Goal: Task Accomplishment & Management: Complete application form

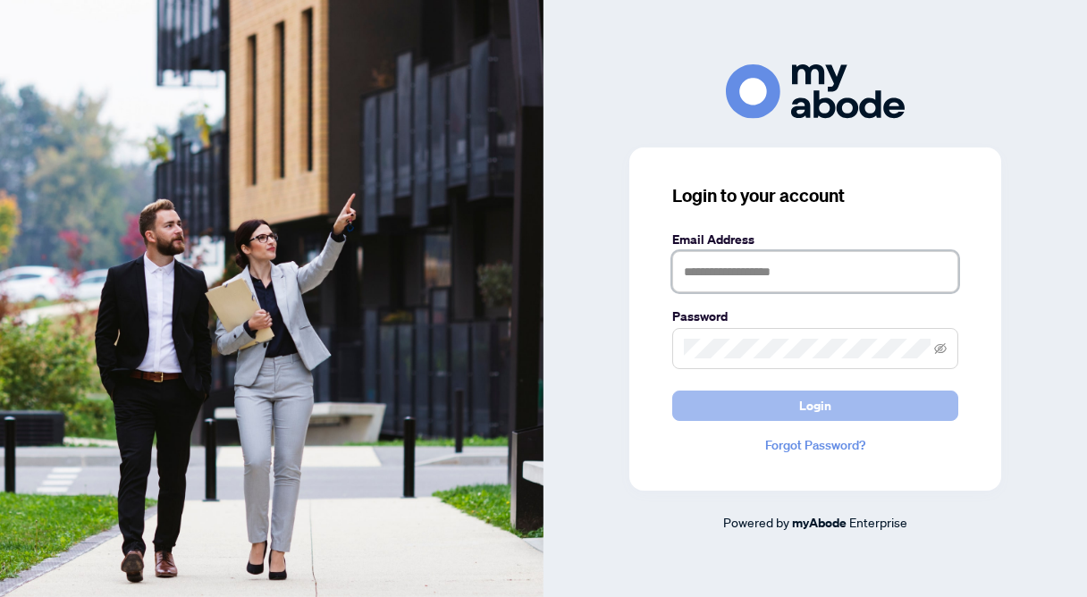
type input "**********"
click at [778, 401] on button "Login" at bounding box center [815, 406] width 286 height 30
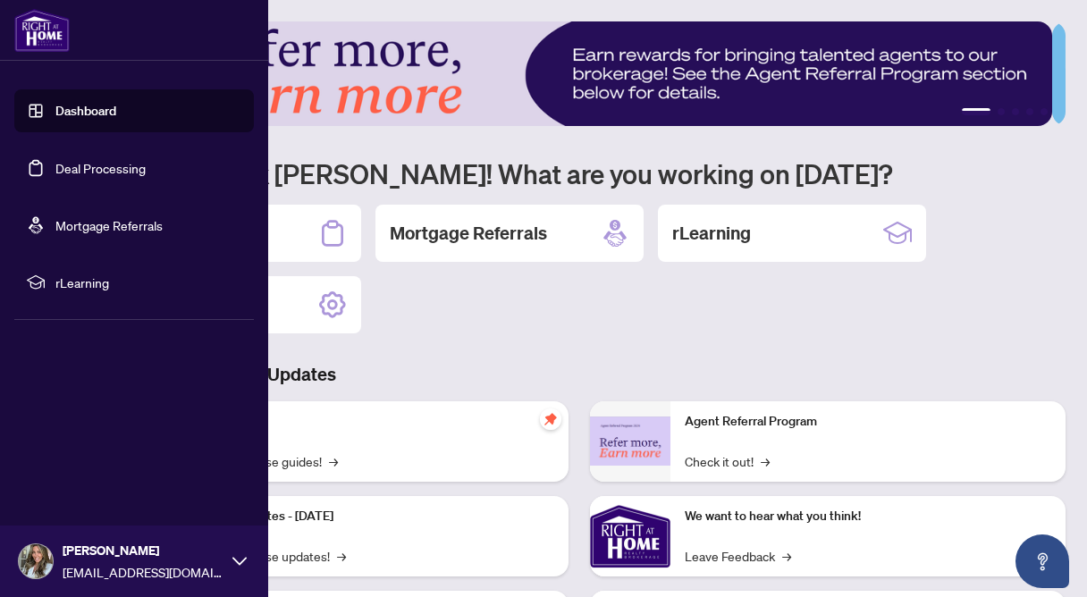
click at [78, 170] on link "Deal Processing" at bounding box center [100, 168] width 90 height 16
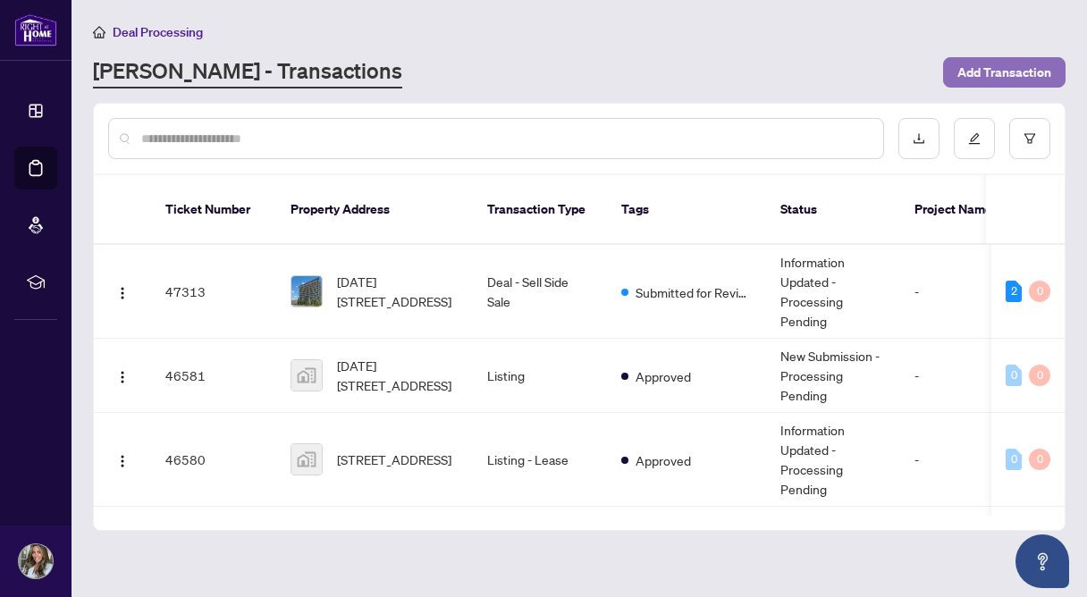
click at [985, 77] on span "Add Transaction" at bounding box center [1005, 72] width 94 height 29
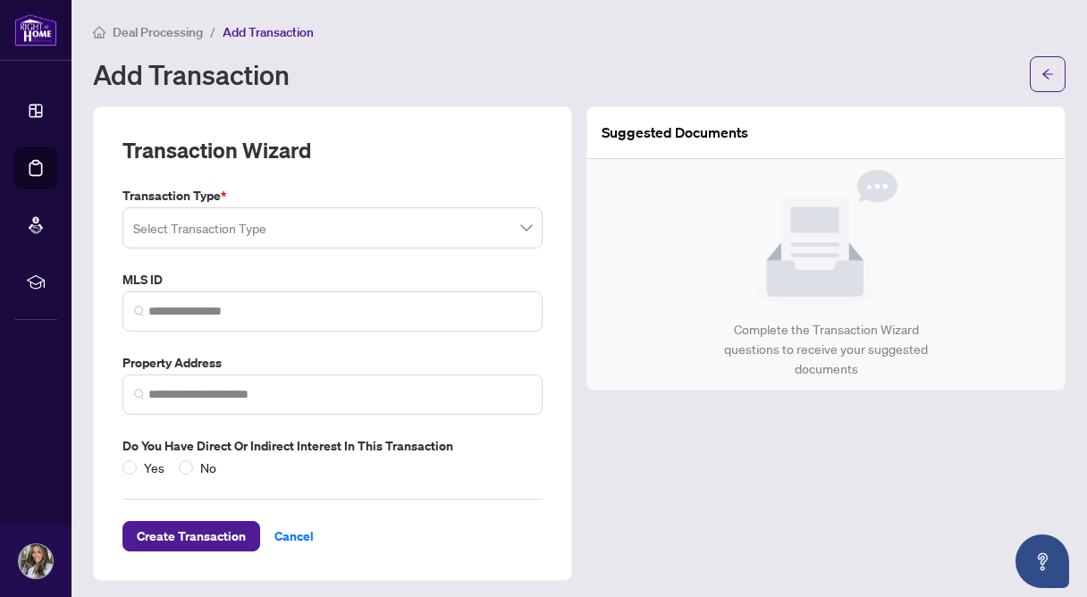
click at [376, 240] on input "search" at bounding box center [324, 230] width 383 height 39
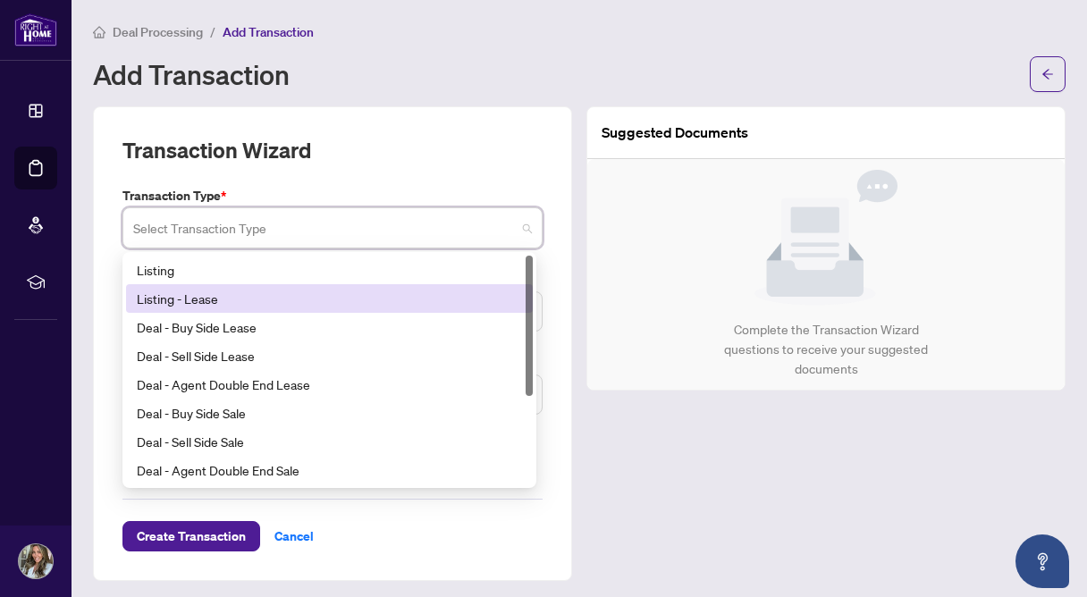
click at [359, 289] on div "Listing - Lease" at bounding box center [329, 299] width 385 height 20
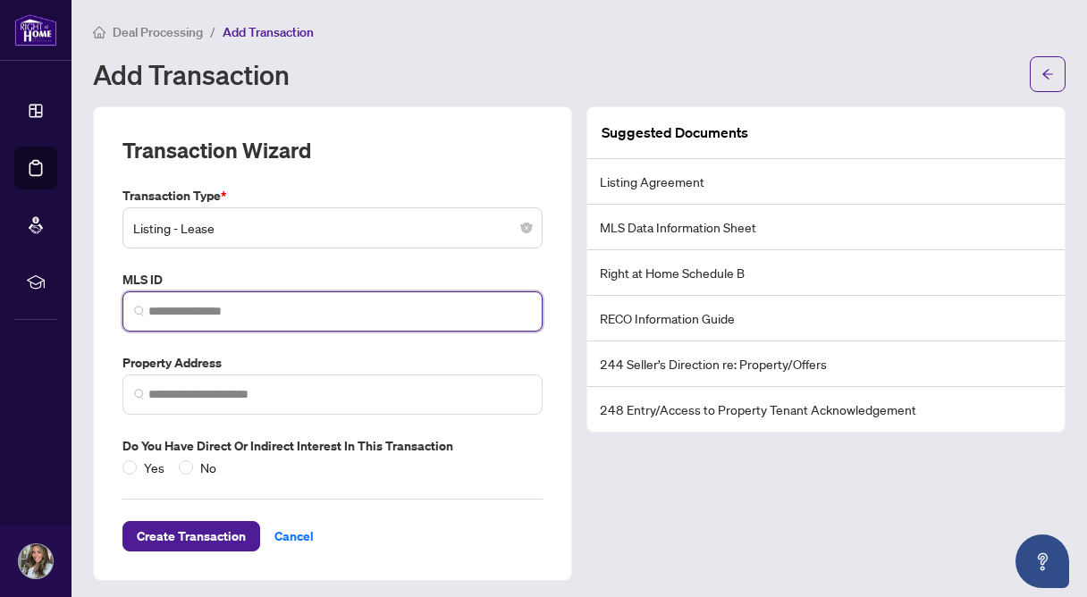
click at [158, 302] on input "search" at bounding box center [339, 311] width 383 height 19
paste input "*********"
type input "*********"
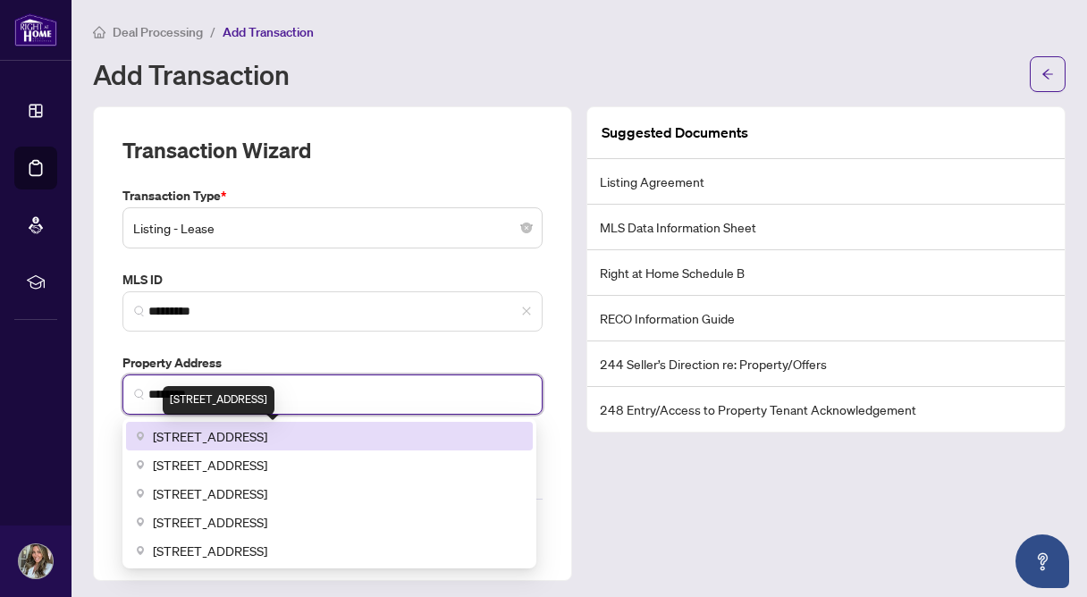
click at [267, 434] on span "[STREET_ADDRESS]" at bounding box center [210, 437] width 114 height 20
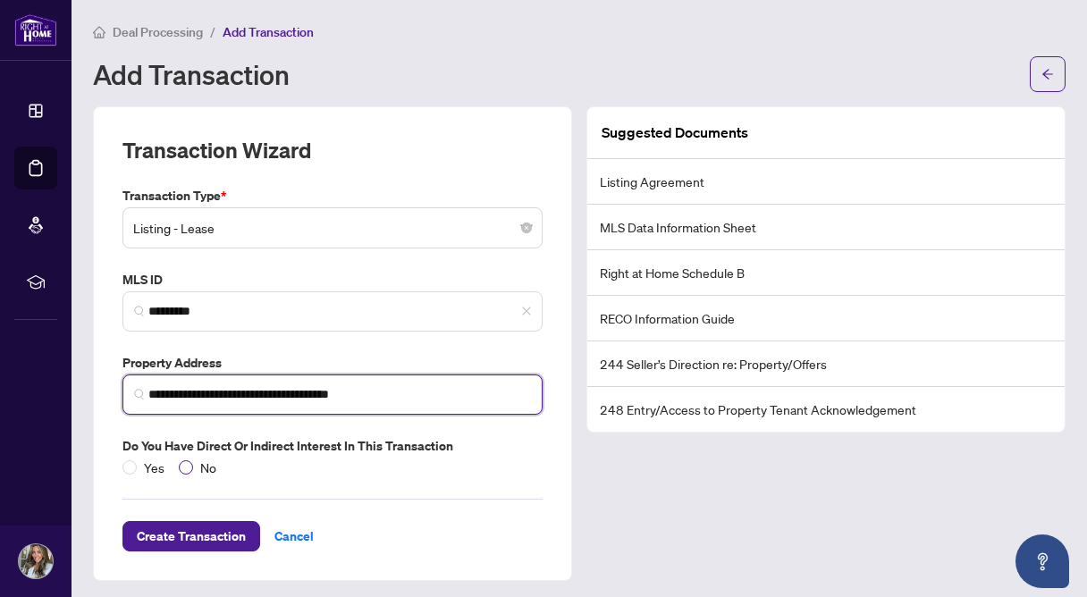
type input "**********"
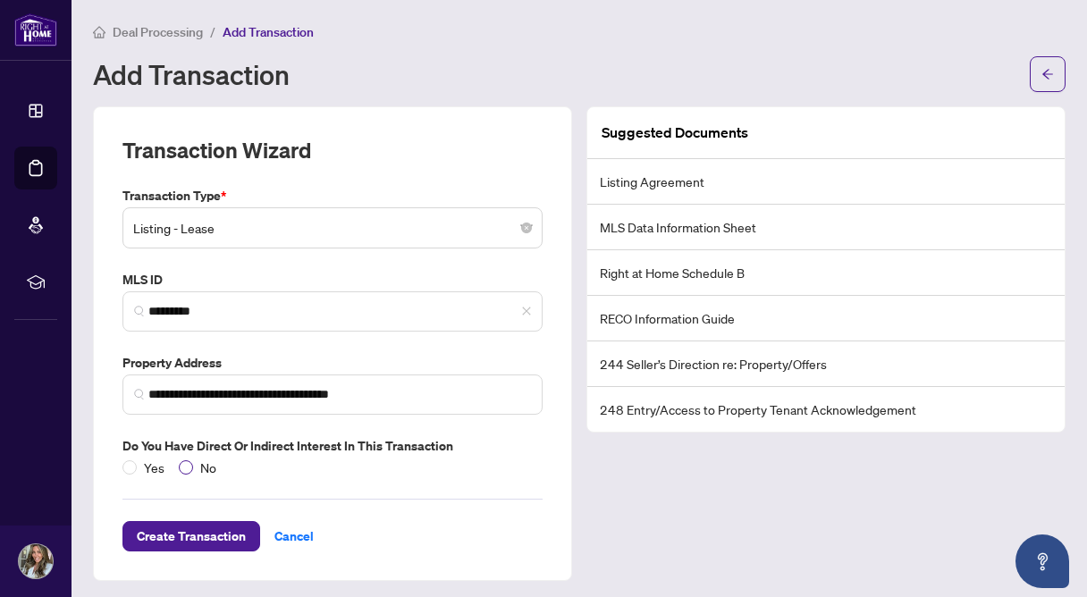
click at [193, 469] on span "No" at bounding box center [208, 468] width 30 height 20
click at [182, 538] on span "Create Transaction" at bounding box center [191, 536] width 109 height 29
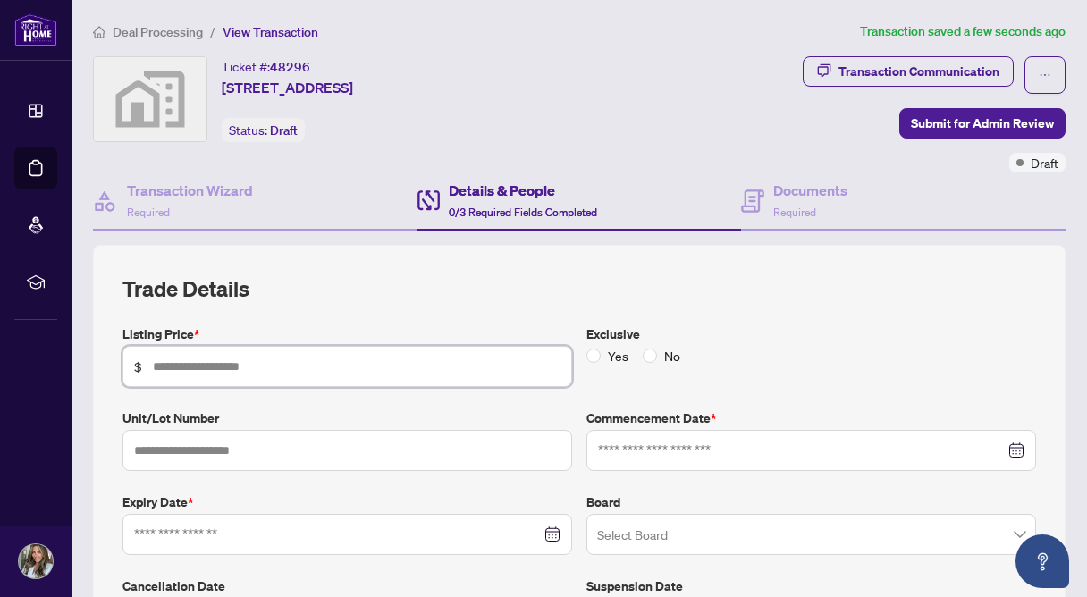
click at [227, 374] on input "text" at bounding box center [357, 367] width 408 height 20
type input "*****"
click at [651, 451] on input at bounding box center [801, 451] width 407 height 20
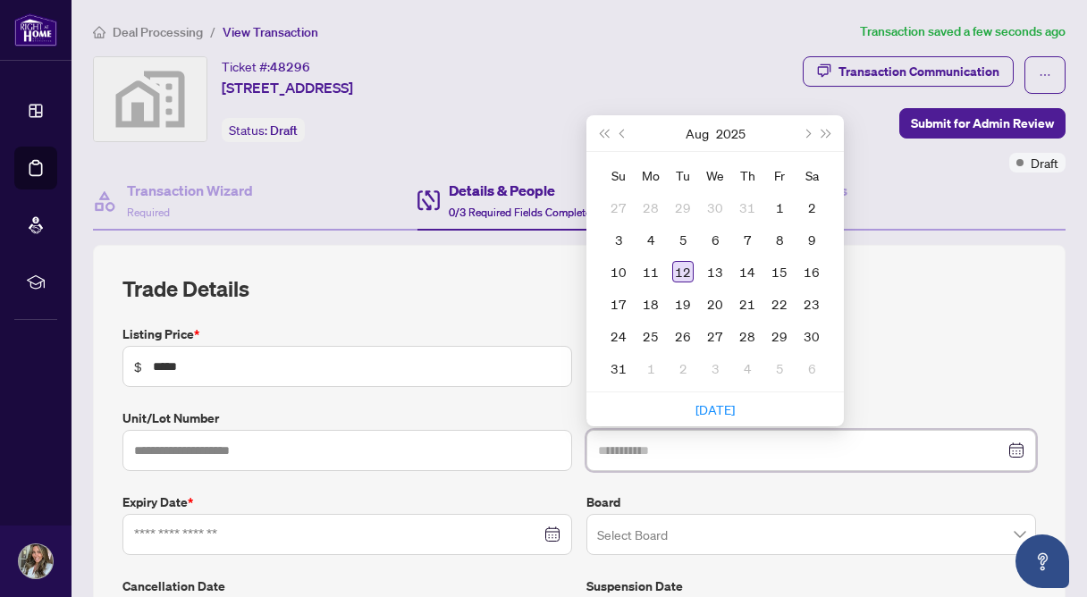
type input "**********"
click at [679, 267] on div "12" at bounding box center [682, 271] width 21 height 21
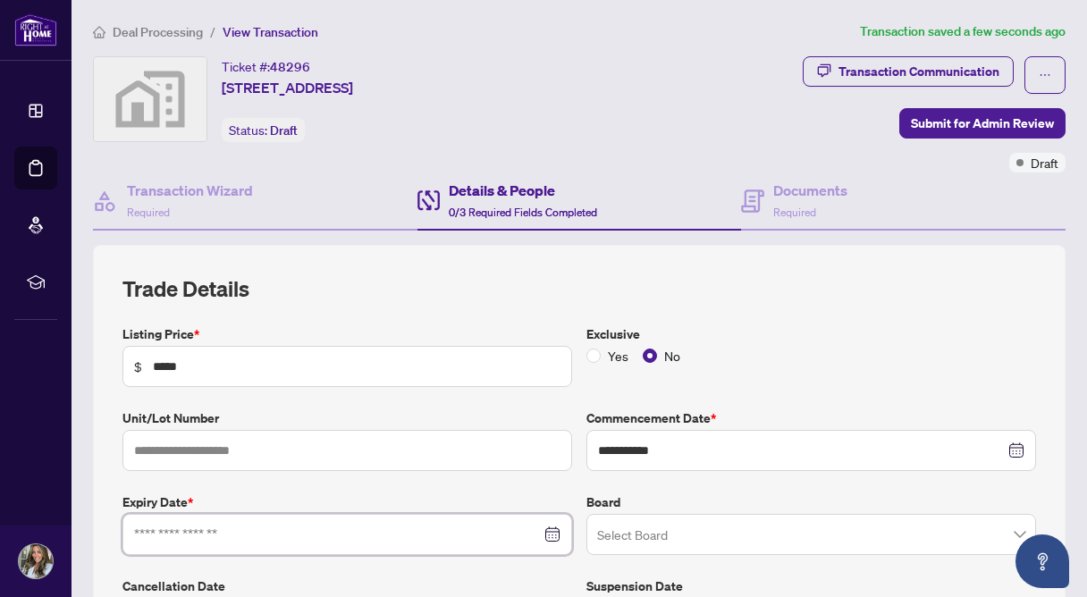
click at [342, 528] on input at bounding box center [337, 535] width 407 height 20
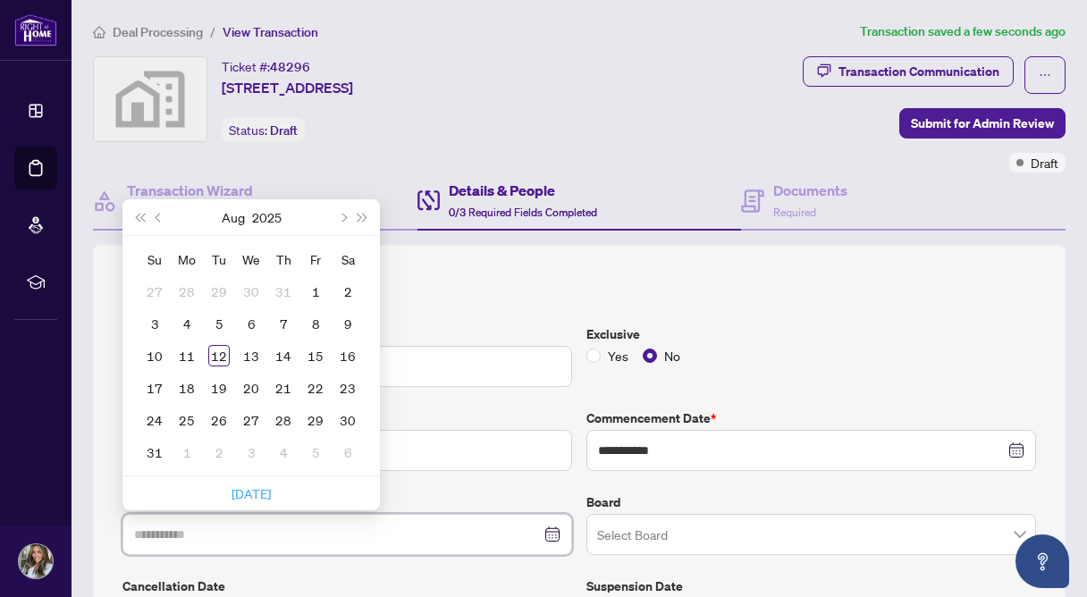
type input "**********"
click at [344, 217] on span "Next month (PageDown)" at bounding box center [342, 217] width 9 height 9
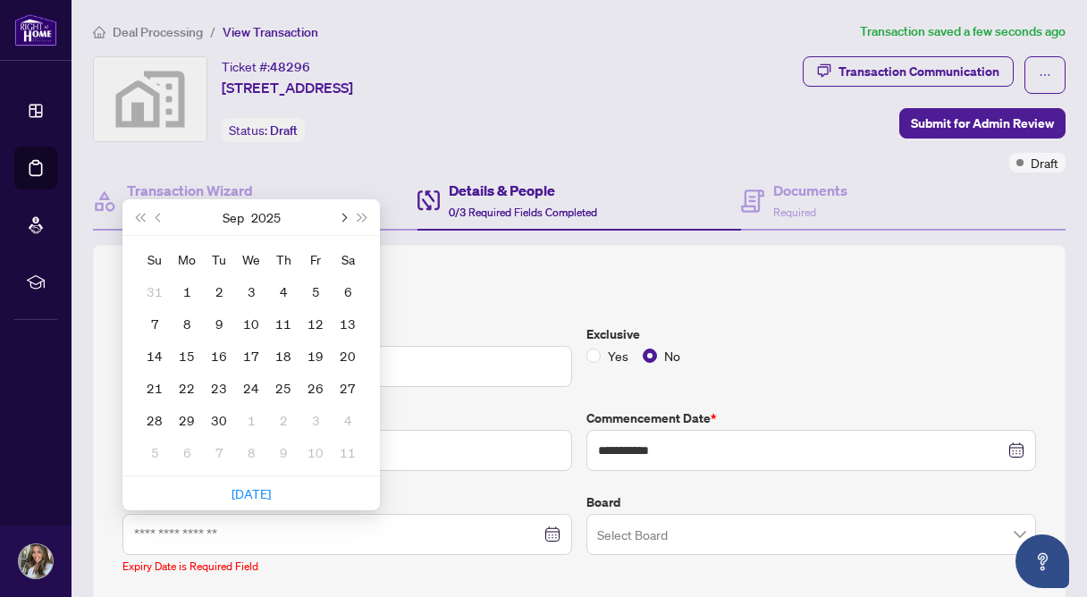
click at [344, 217] on span "Next month (PageDown)" at bounding box center [342, 217] width 9 height 9
type input "**********"
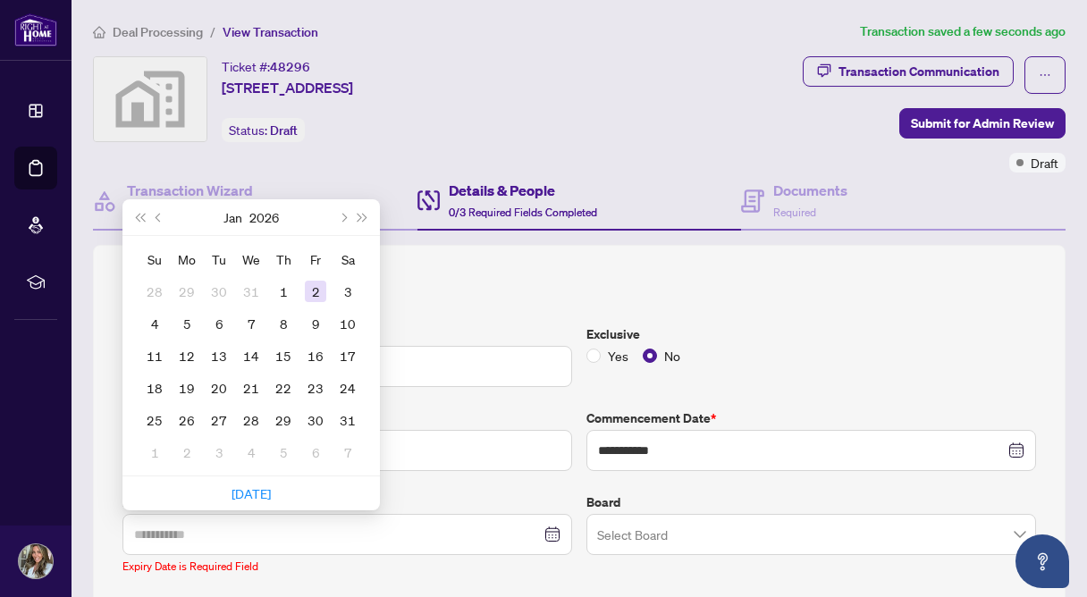
click at [309, 289] on div "2" at bounding box center [315, 291] width 21 height 21
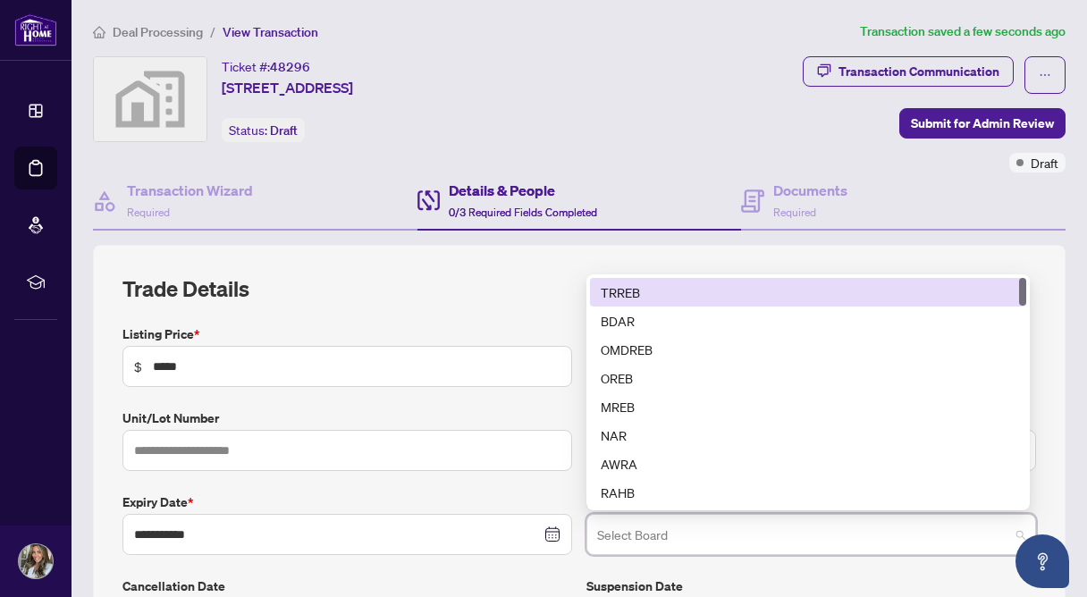
click at [625, 543] on input "search" at bounding box center [803, 537] width 412 height 39
click at [652, 295] on div "TRREB" at bounding box center [808, 293] width 415 height 20
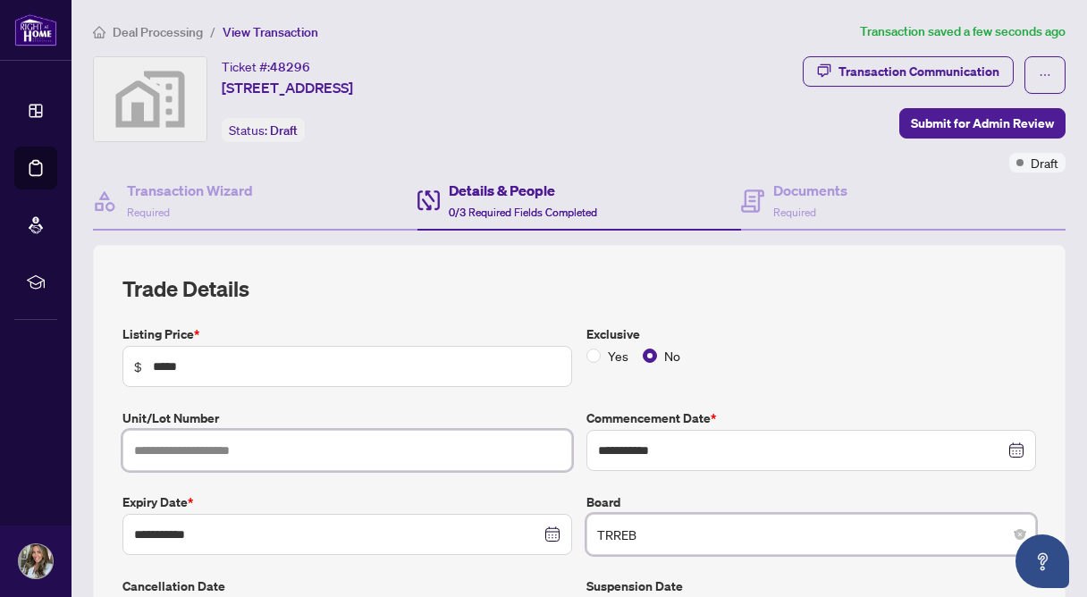
click at [332, 450] on input "text" at bounding box center [347, 450] width 450 height 41
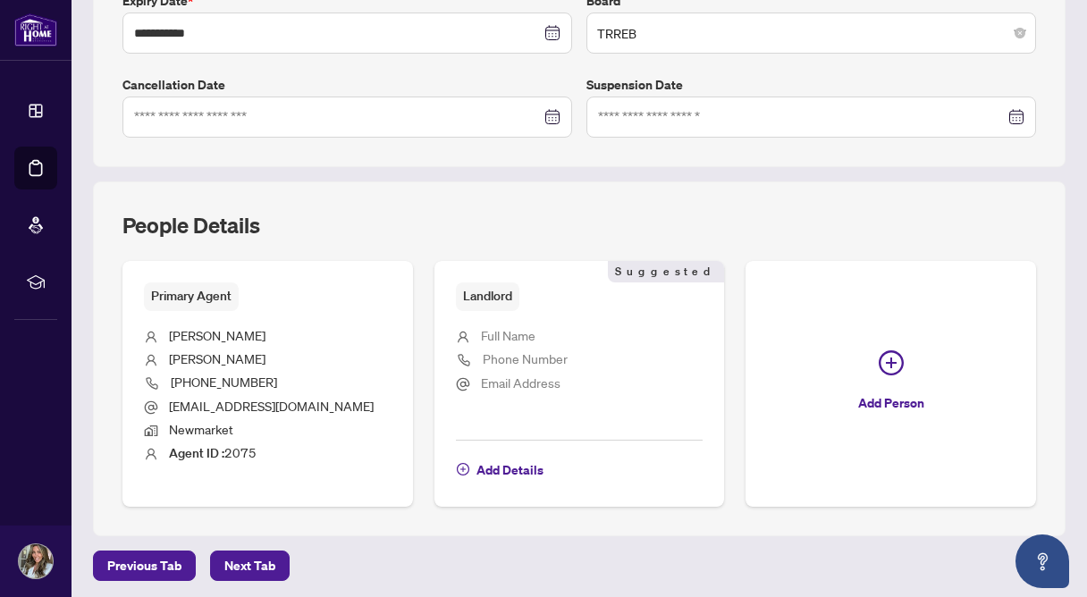
scroll to position [568, 0]
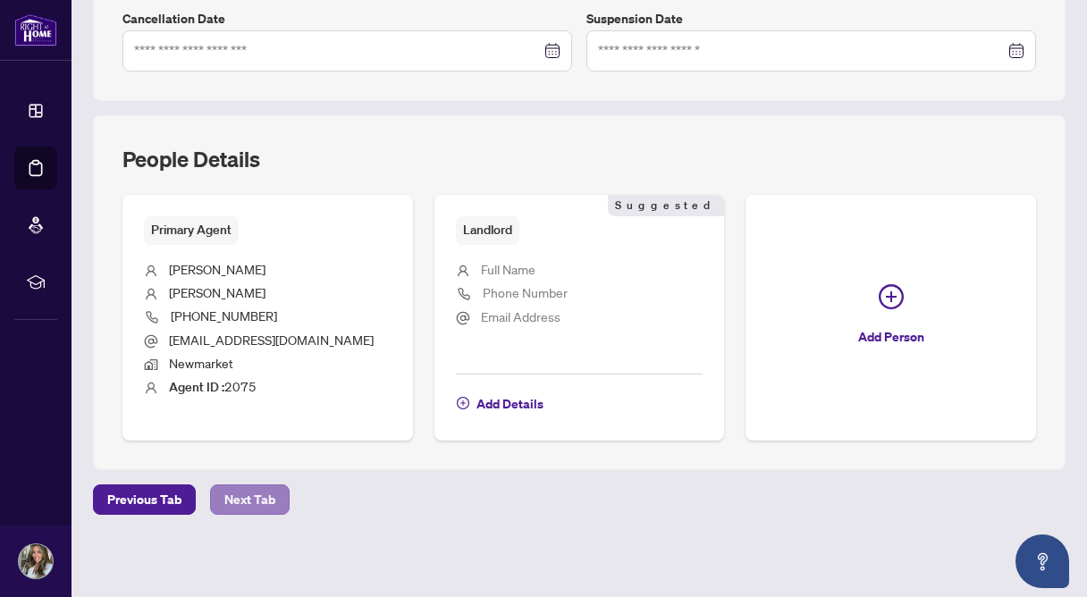
type input "***"
click at [233, 499] on span "Next Tab" at bounding box center [249, 500] width 51 height 29
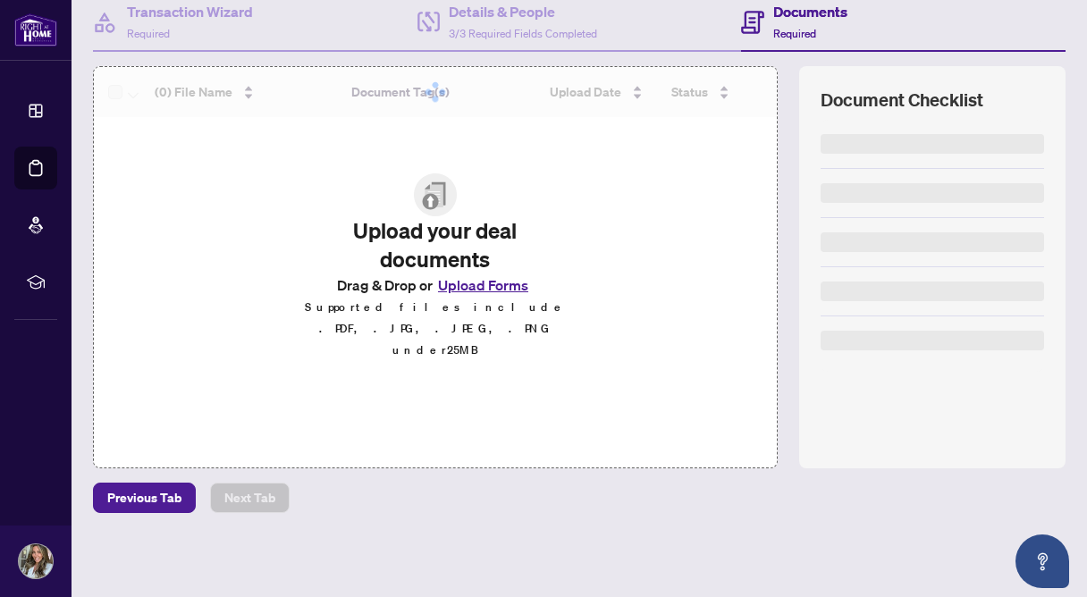
scroll to position [177, 0]
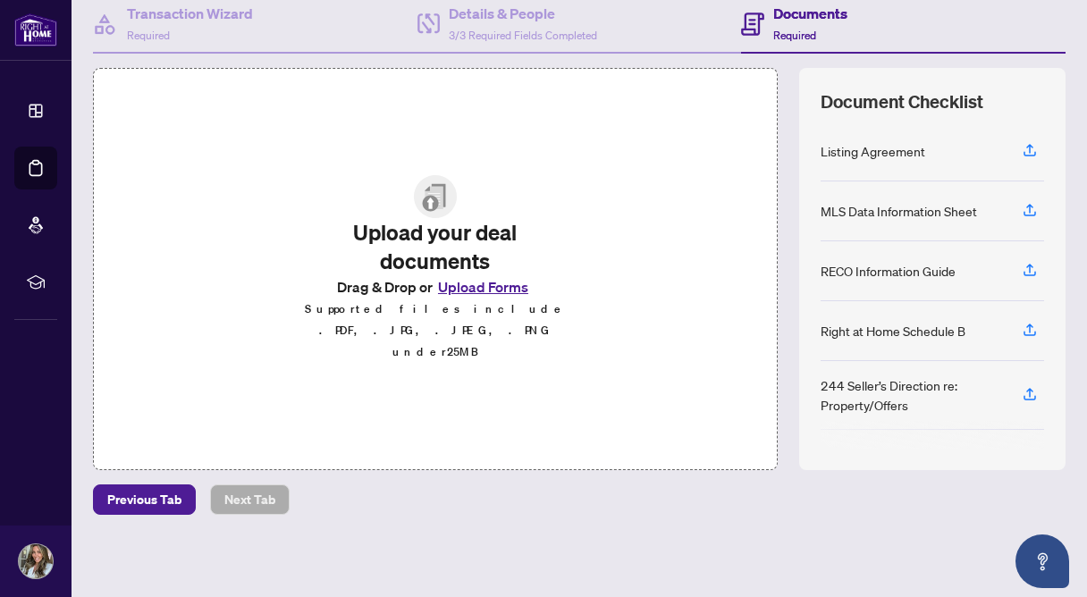
click at [490, 299] on button "Upload Forms" at bounding box center [483, 286] width 101 height 23
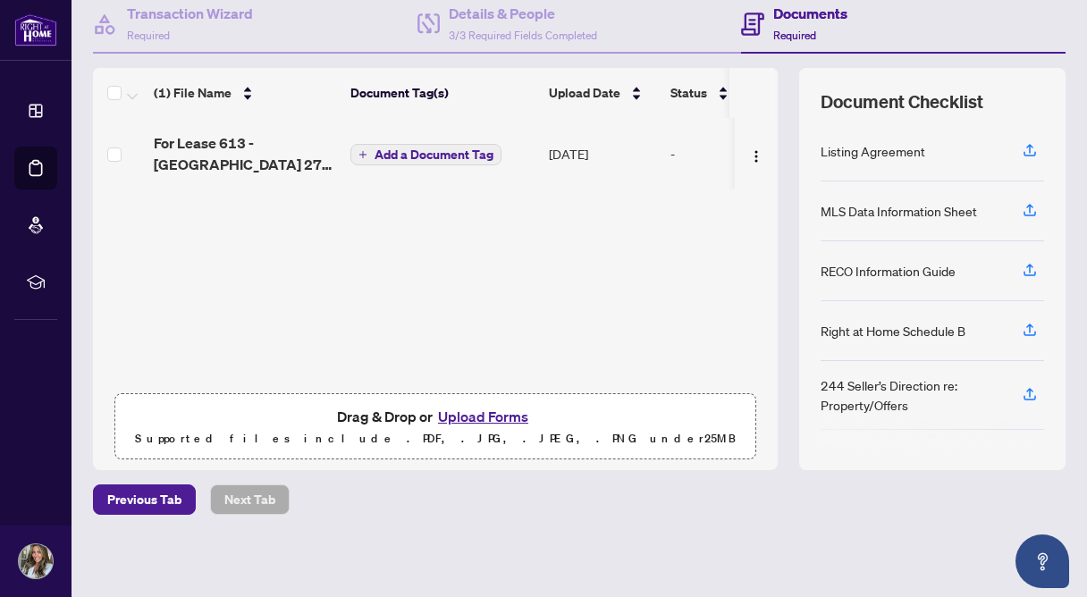
click at [453, 158] on span "Add a Document Tag" at bounding box center [434, 154] width 119 height 13
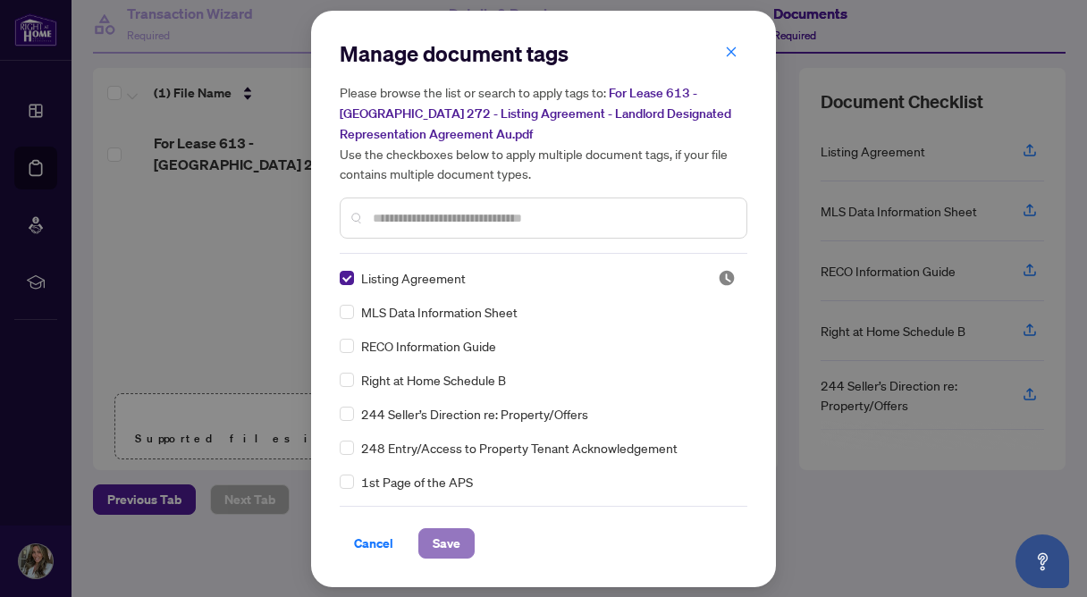
click at [433, 535] on span "Save" at bounding box center [447, 543] width 28 height 29
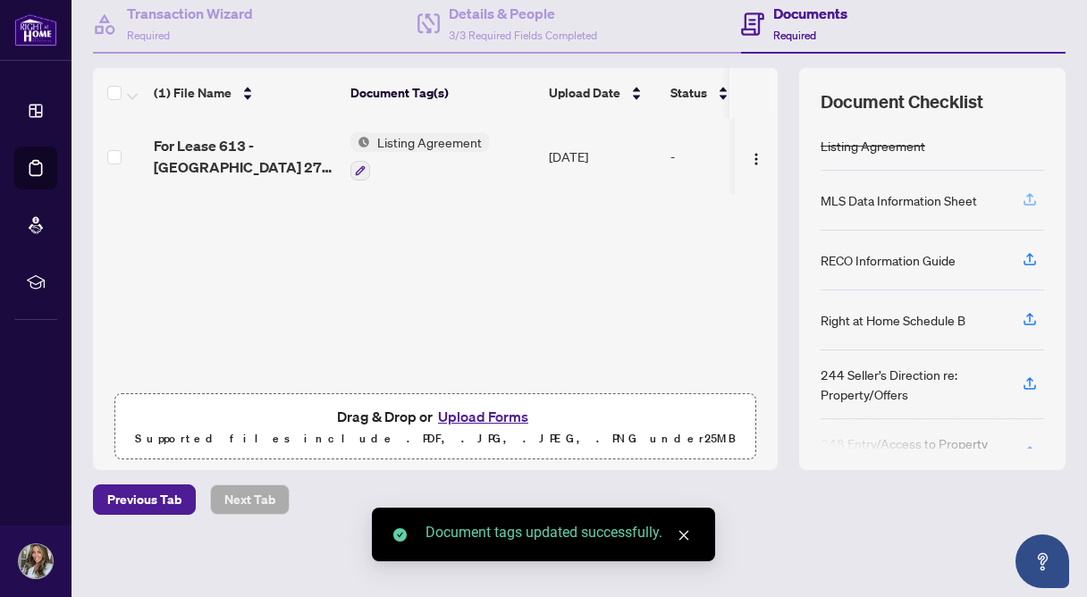
click at [1022, 192] on icon "button" at bounding box center [1030, 199] width 16 height 16
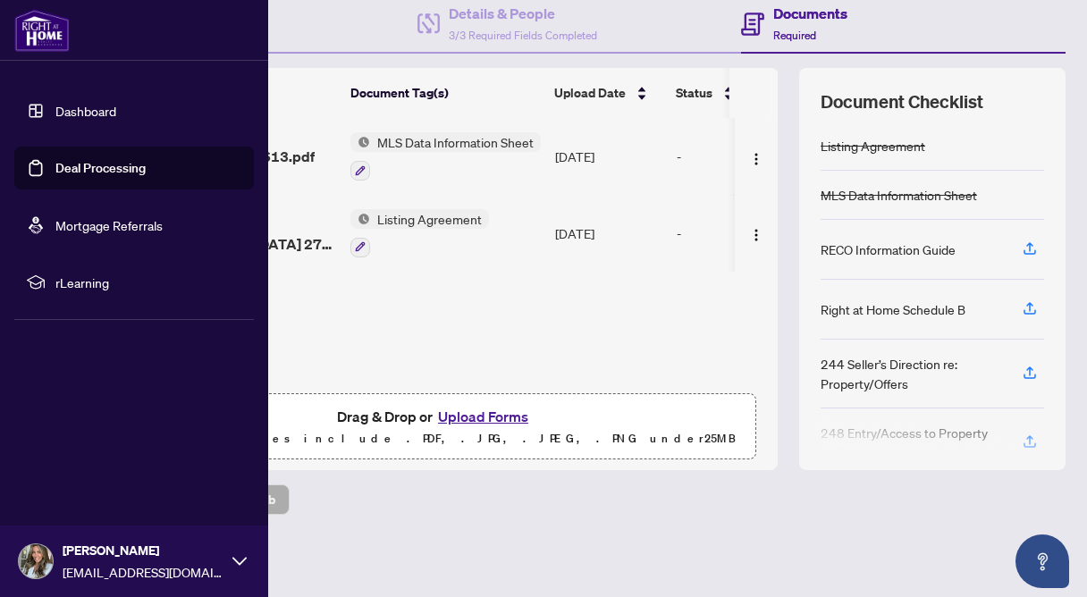
click at [65, 173] on link "Deal Processing" at bounding box center [100, 168] width 90 height 16
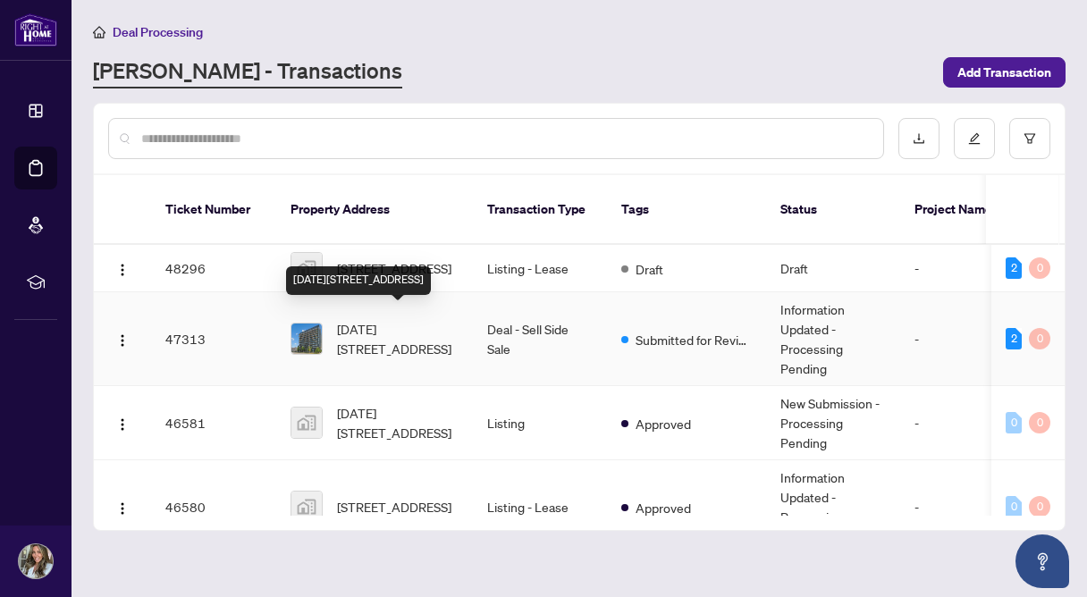
click at [438, 319] on span "[DATE][STREET_ADDRESS]" at bounding box center [398, 338] width 122 height 39
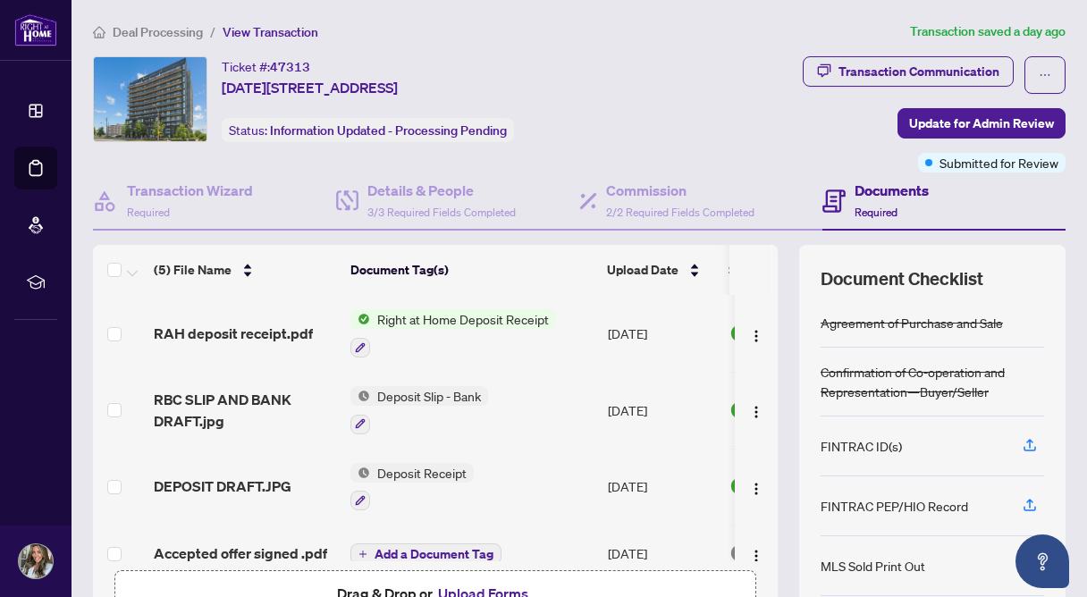
click at [461, 316] on span "Right at Home Deposit Receipt" at bounding box center [463, 319] width 186 height 20
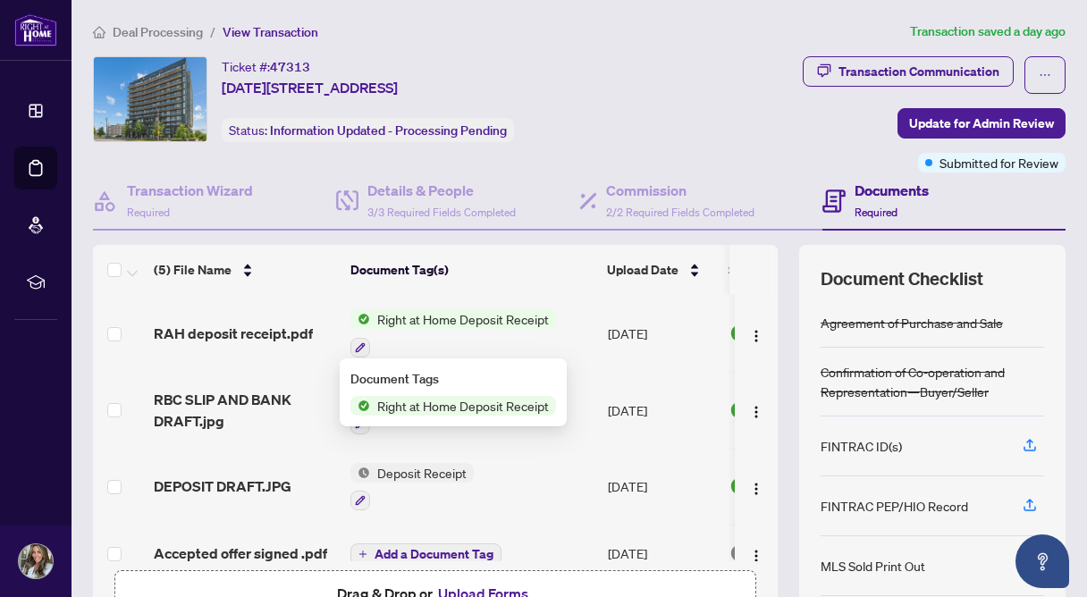
click at [469, 402] on span "Right at Home Deposit Receipt" at bounding box center [463, 406] width 186 height 20
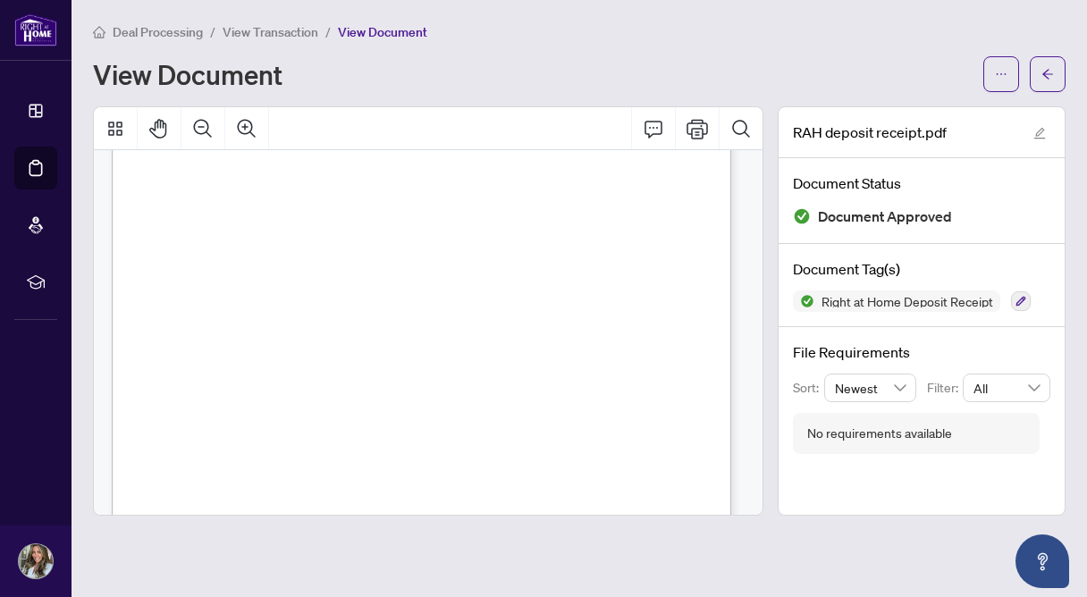
scroll to position [164, 0]
click at [1009, 74] on button "button" at bounding box center [1002, 74] width 36 height 36
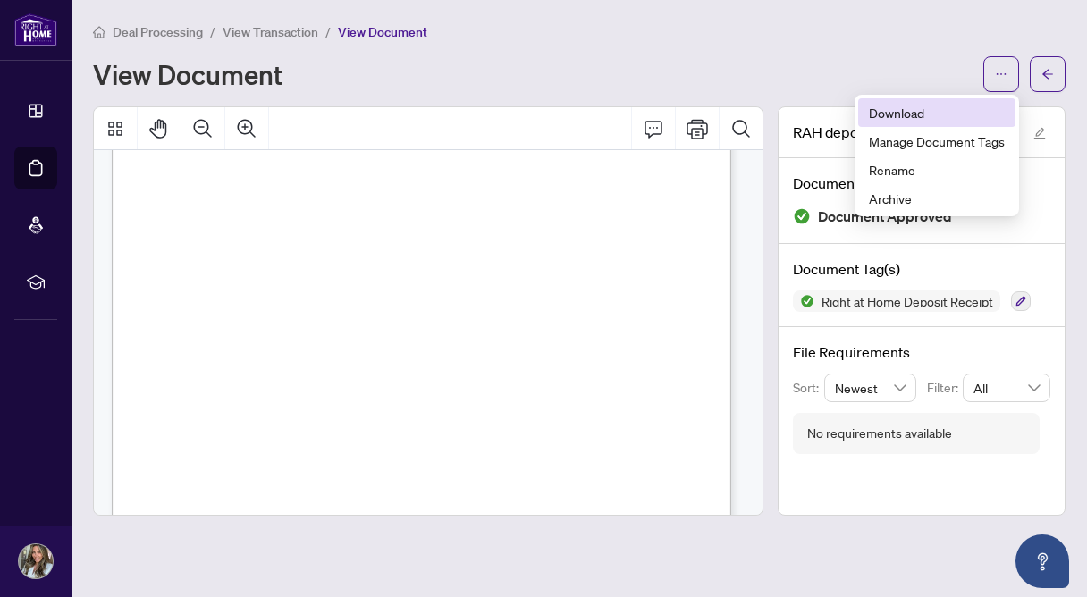
click at [932, 103] on span "Download" at bounding box center [937, 113] width 136 height 20
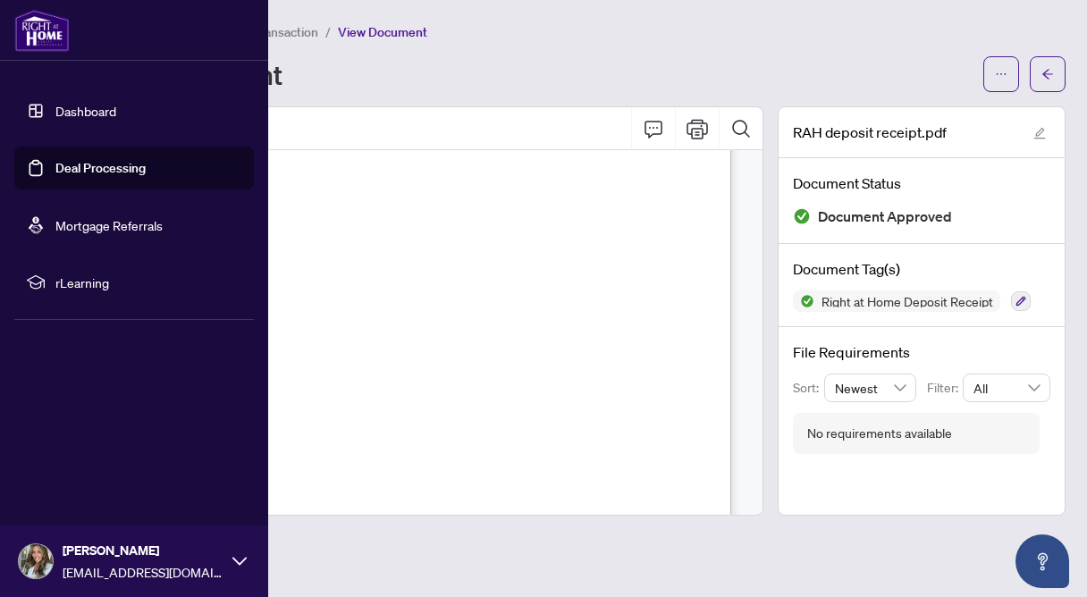
click at [55, 160] on link "Deal Processing" at bounding box center [100, 168] width 90 height 16
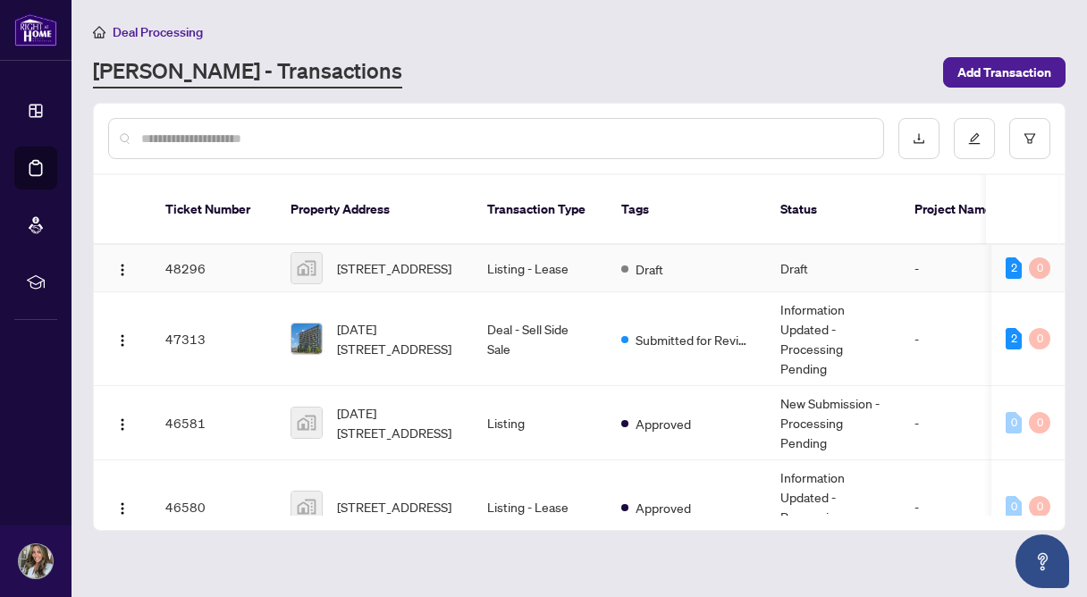
click at [547, 245] on td "Listing - Lease" at bounding box center [540, 268] width 134 height 47
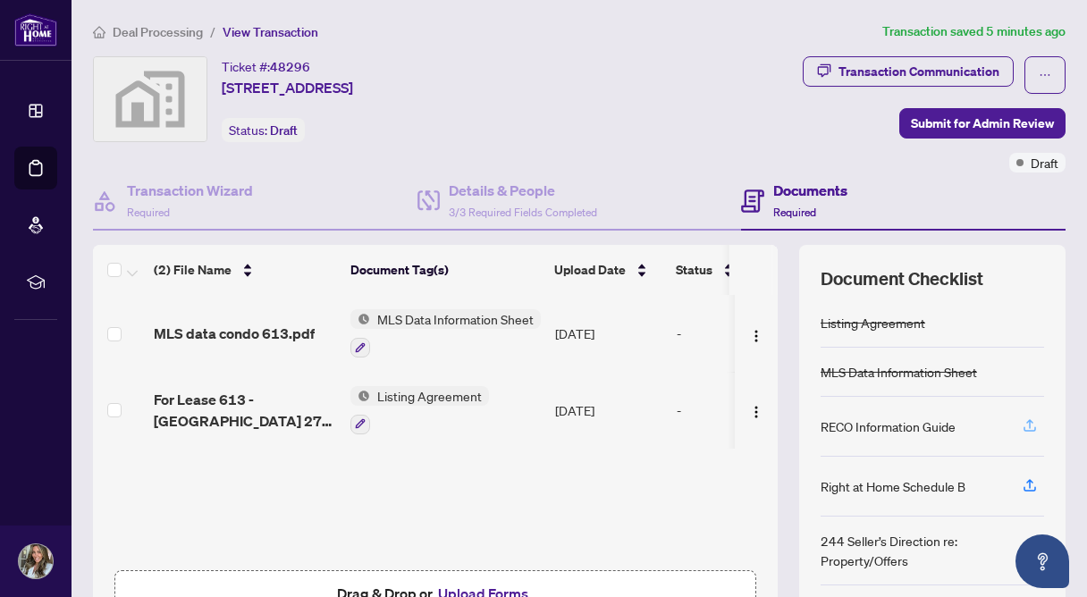
click at [1026, 423] on icon "button" at bounding box center [1029, 423] width 7 height 9
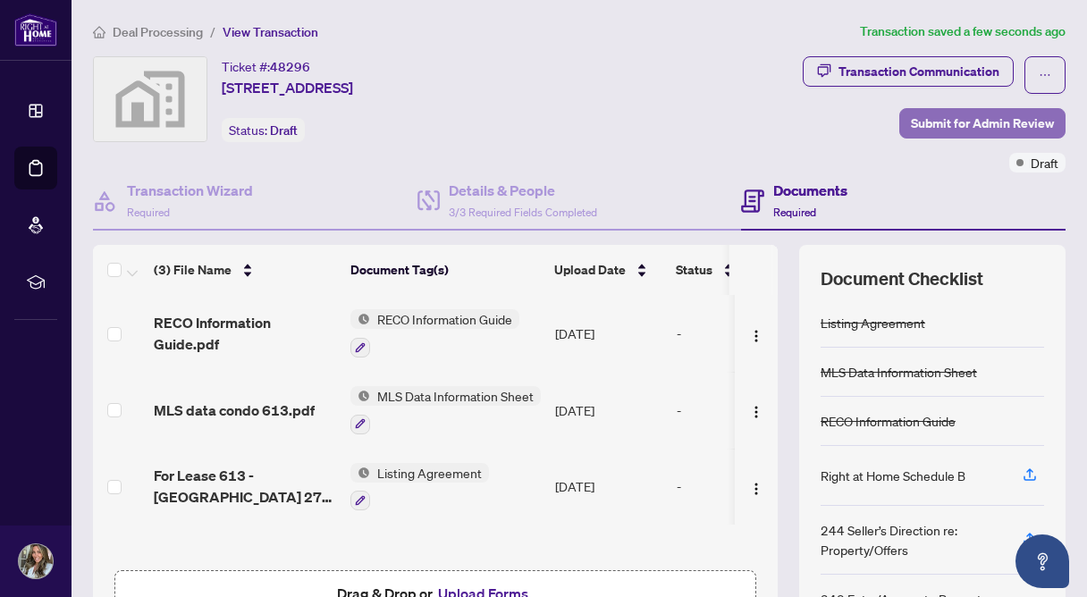
click at [1002, 118] on span "Submit for Admin Review" at bounding box center [982, 123] width 143 height 29
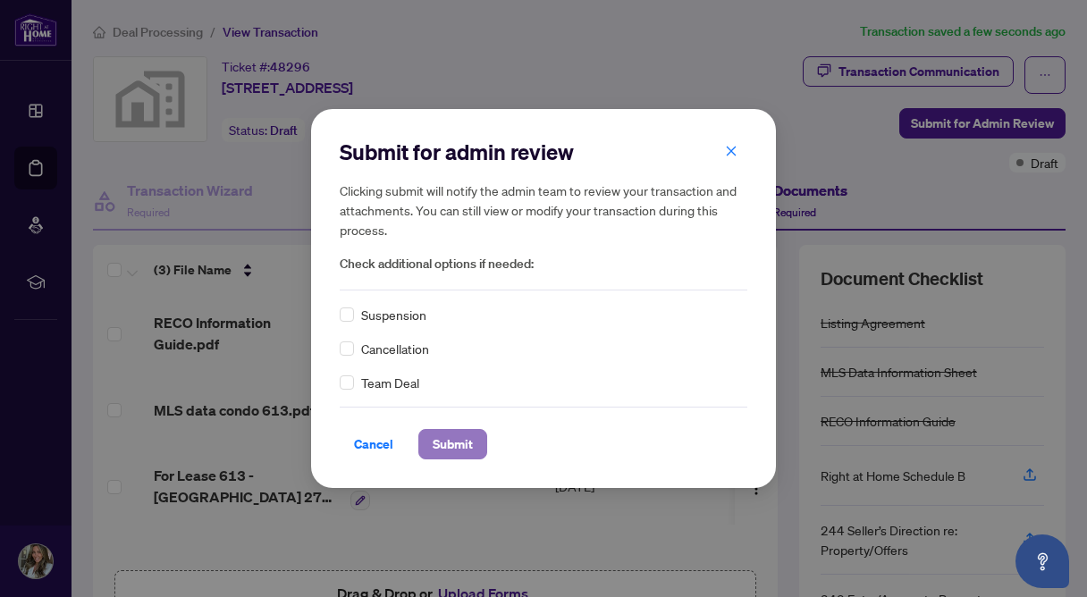
click at [431, 443] on button "Submit" at bounding box center [452, 444] width 69 height 30
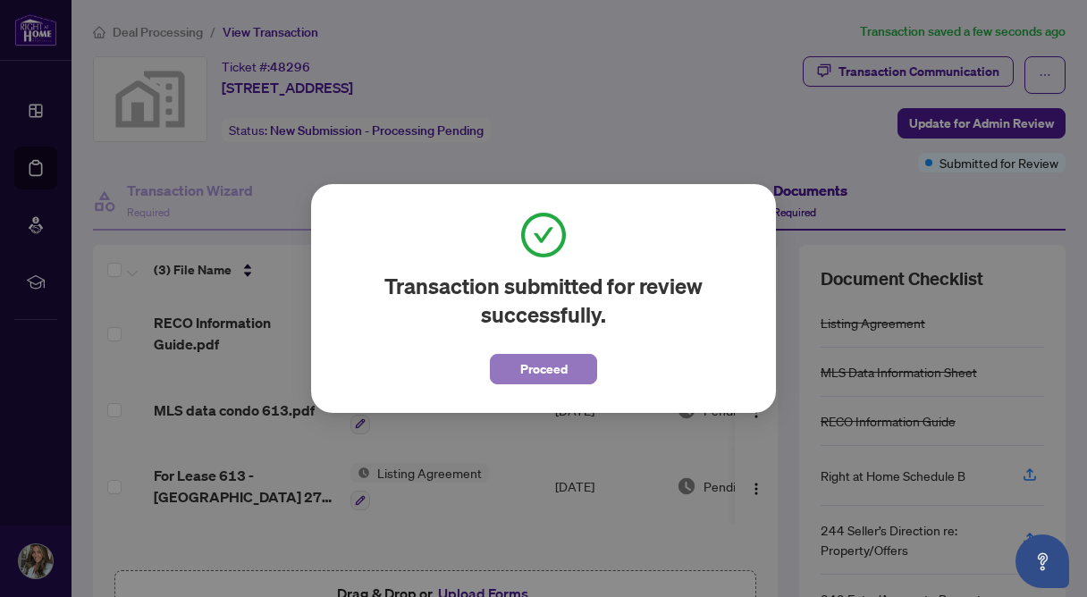
click at [546, 373] on span "Proceed" at bounding box center [543, 369] width 47 height 29
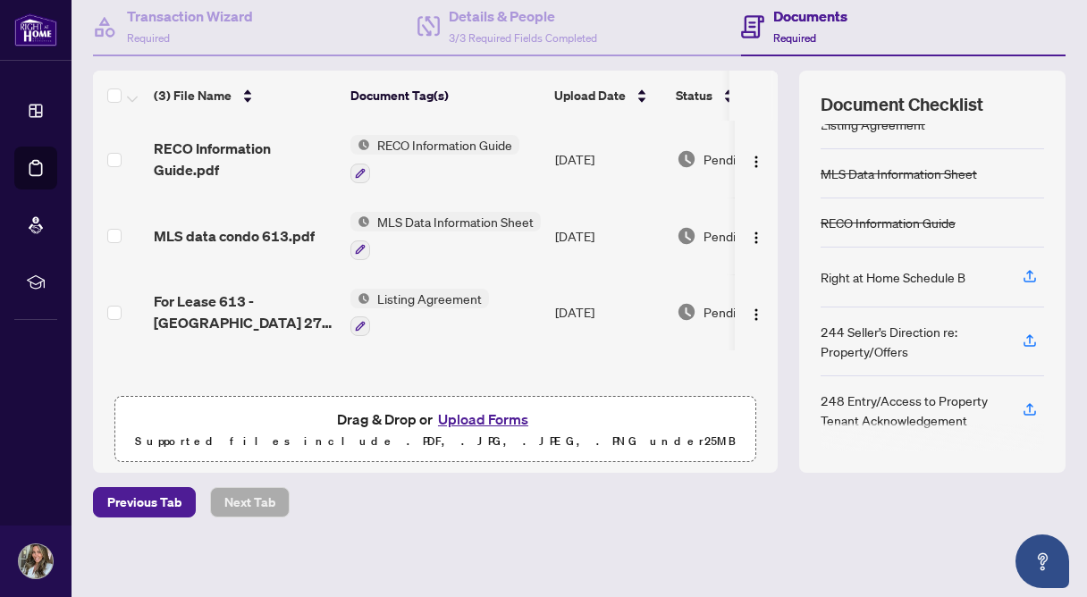
scroll to position [177, 0]
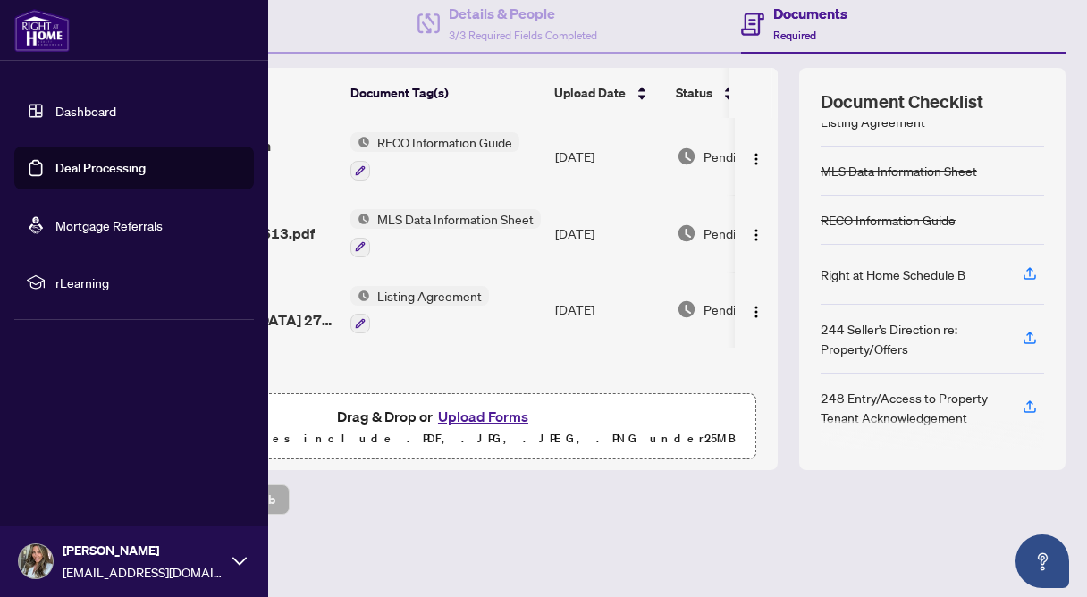
click at [55, 172] on link "Deal Processing" at bounding box center [100, 168] width 90 height 16
